Goal: Find specific page/section: Find specific page/section

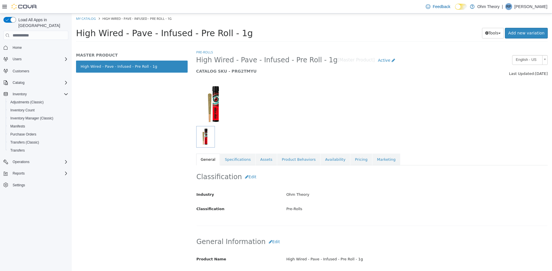
click at [46, 45] on span "Home" at bounding box center [39, 47] width 58 height 7
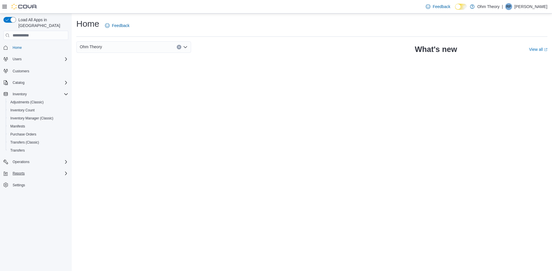
click at [41, 170] on div "Reports" at bounding box center [39, 173] width 58 height 7
click at [37, 107] on div "Inventory Count" at bounding box center [38, 110] width 60 height 7
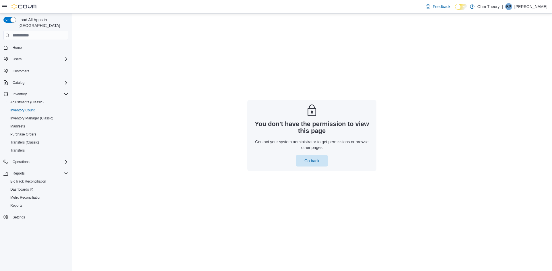
click at [511, 6] on span "RP" at bounding box center [508, 6] width 5 height 7
